Goal: Register for event/course

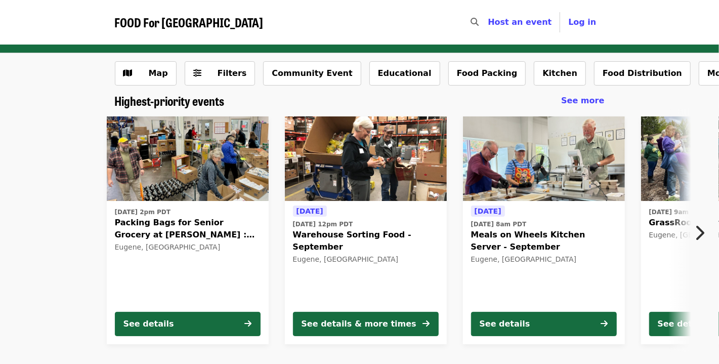
click at [702, 233] on icon "chevron-right icon" at bounding box center [699, 232] width 10 height 19
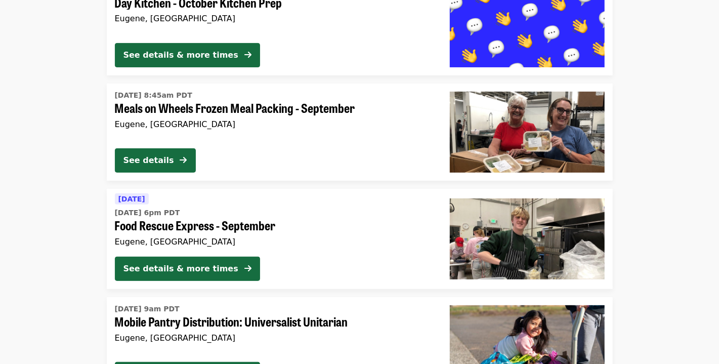
scroll to position [2454, 0]
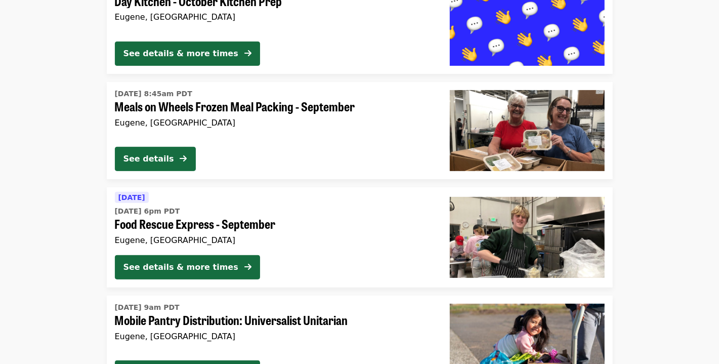
click at [583, 215] on img at bounding box center [527, 237] width 155 height 81
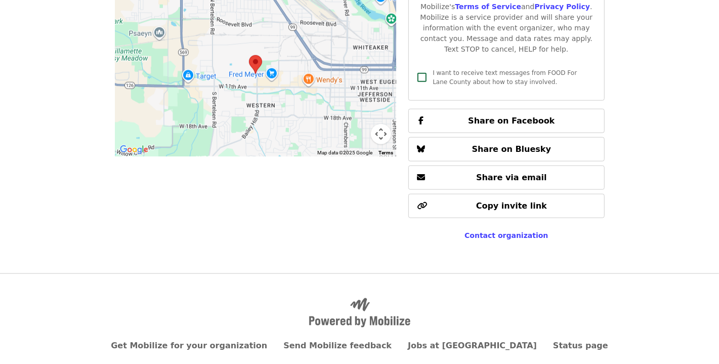
scroll to position [670, 0]
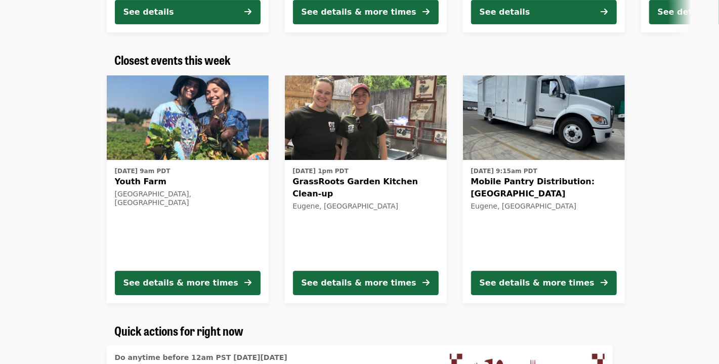
scroll to position [313, 0]
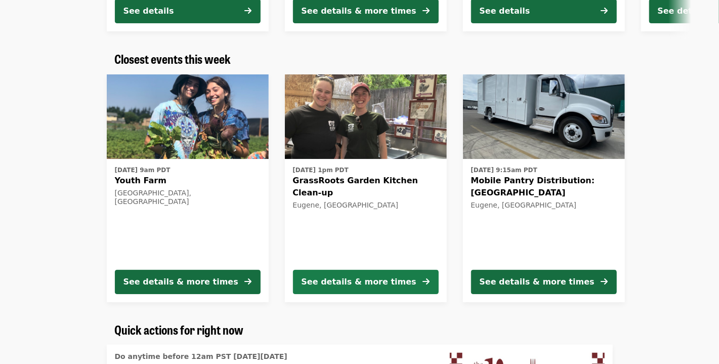
click at [428, 283] on icon "arrow-right icon" at bounding box center [426, 282] width 7 height 10
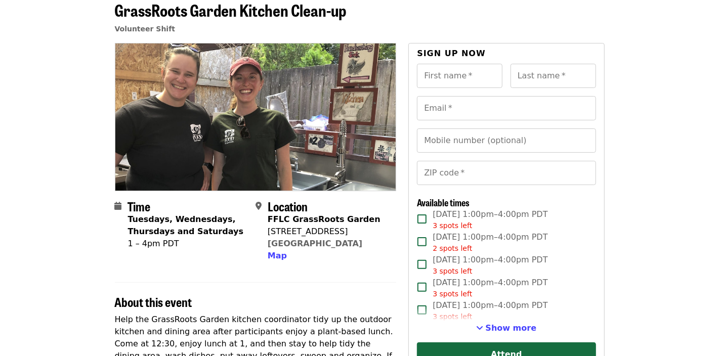
scroll to position [55, 0]
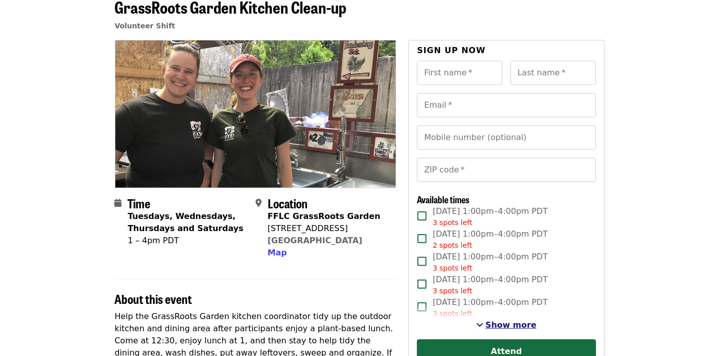
click at [519, 323] on span "Show more" at bounding box center [510, 325] width 51 height 10
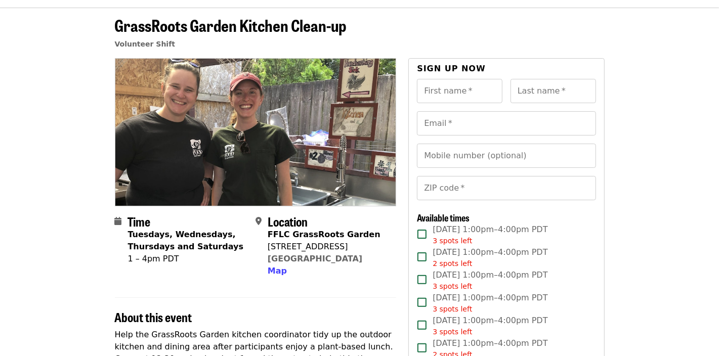
scroll to position [0, 0]
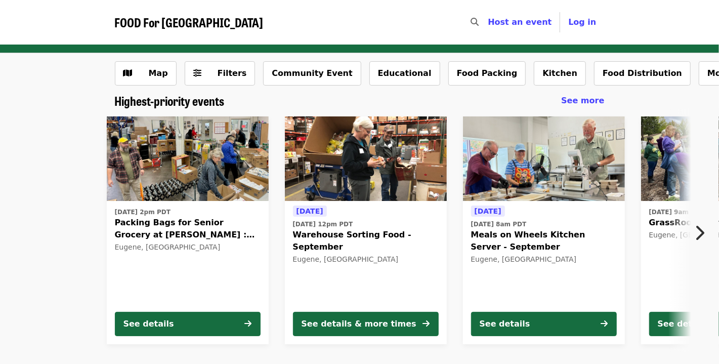
click at [701, 231] on icon "chevron-right icon" at bounding box center [699, 232] width 10 height 19
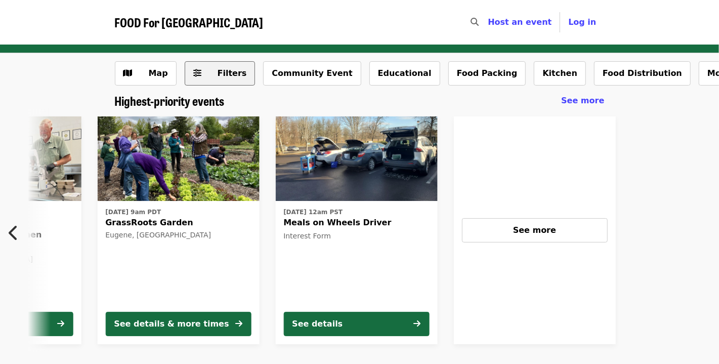
scroll to position [0, 544]
click at [226, 76] on span "Filters" at bounding box center [231, 73] width 29 height 10
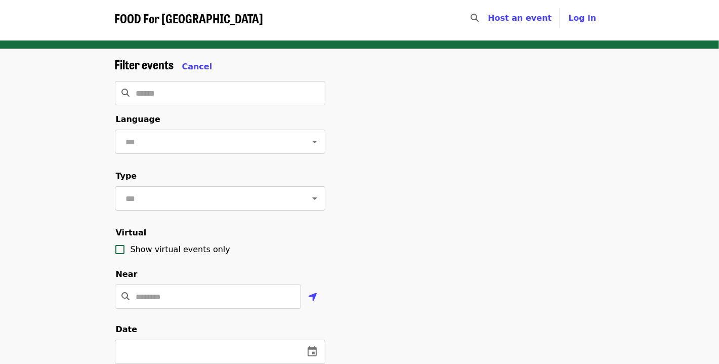
scroll to position [0, 0]
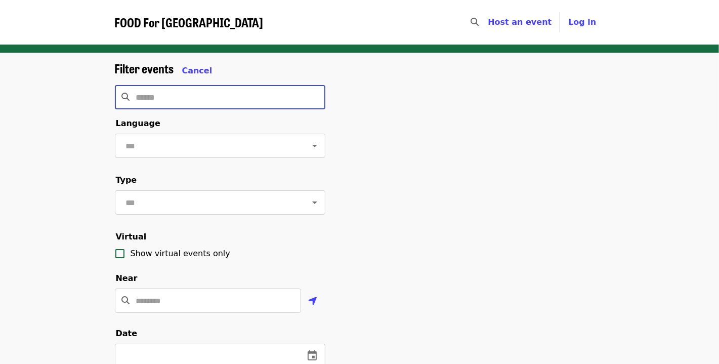
click at [181, 94] on input "Search" at bounding box center [230, 97] width 189 height 24
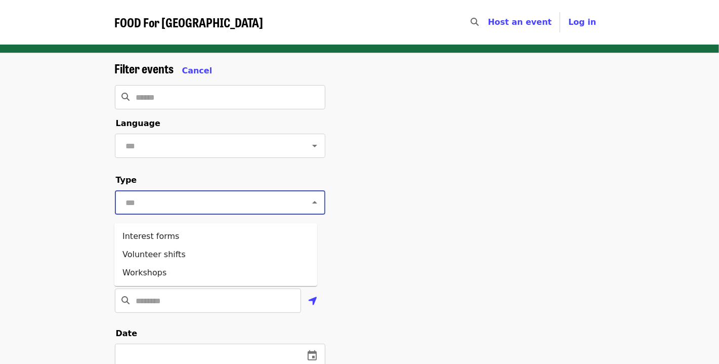
click at [184, 210] on input "text" at bounding box center [207, 202] width 169 height 19
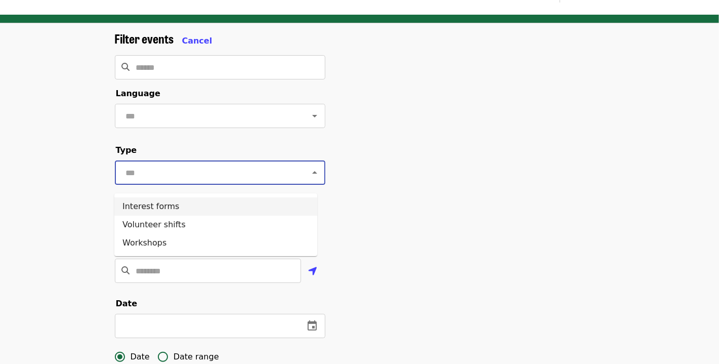
scroll to position [34, 0]
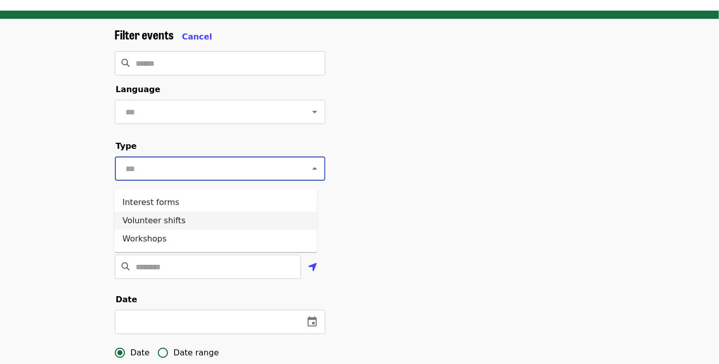
click at [190, 223] on li "Volunteer shifts" at bounding box center [215, 220] width 203 height 18
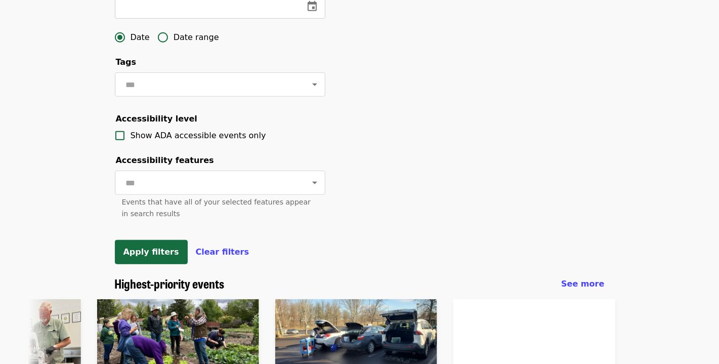
scroll to position [380, 0]
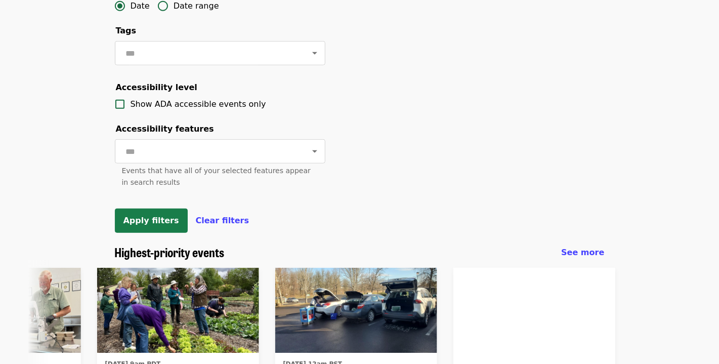
click at [139, 225] on span "Apply filters" at bounding box center [151, 220] width 56 height 10
